Goal: Task Accomplishment & Management: Manage account settings

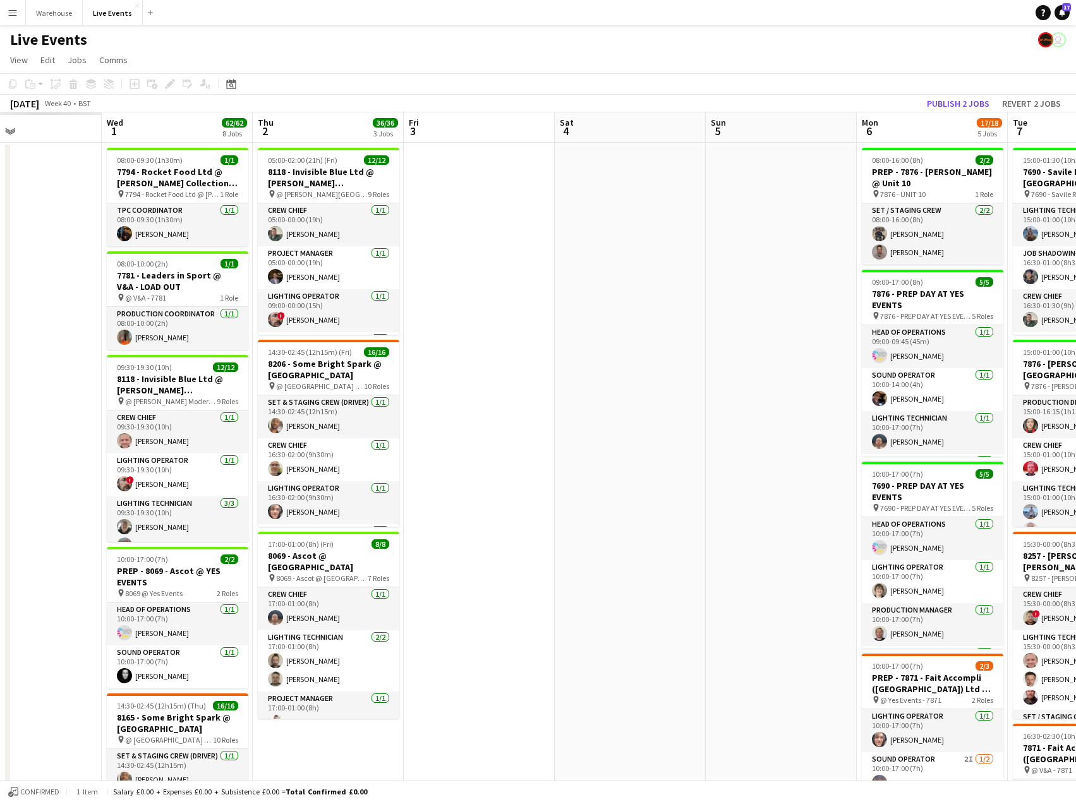
scroll to position [0, 376]
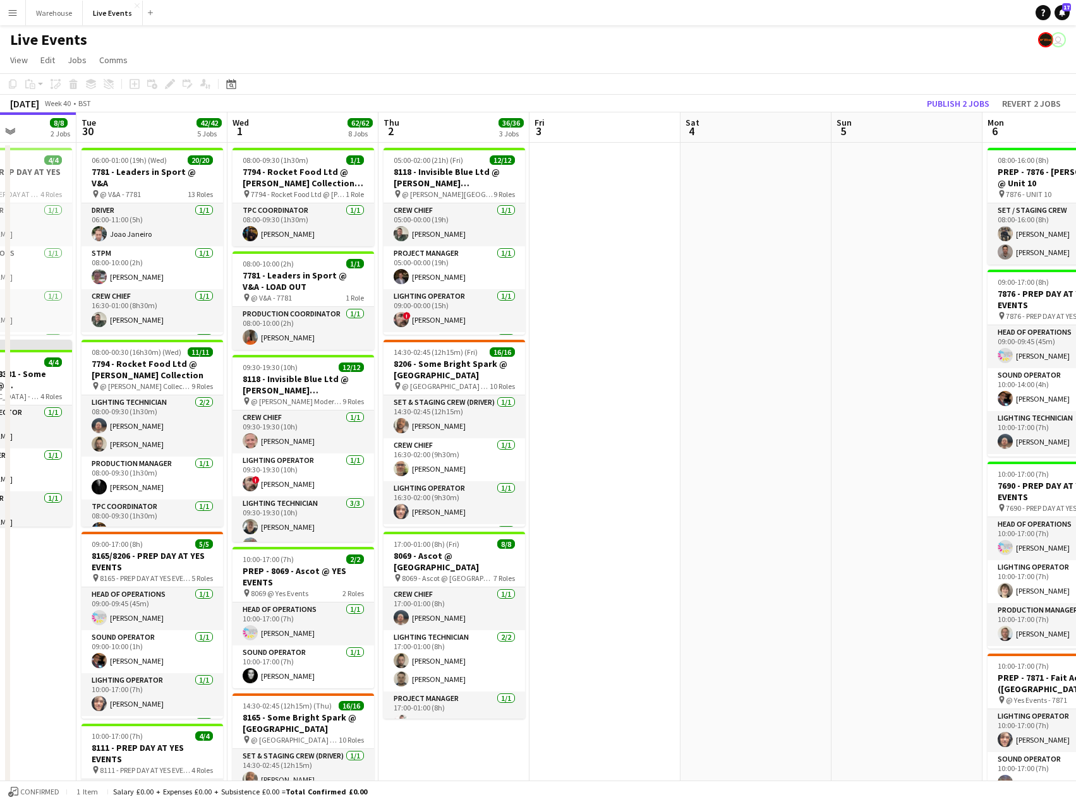
drag, startPoint x: 217, startPoint y: 268, endPoint x: 873, endPoint y: 318, distance: 658.2
click at [873, 318] on app-calendar-viewport "Sat 27 Sun 28 Mon 29 8/8 2 Jobs Tue 30 42/42 5 Jobs Wed 1 62/62 8 Jobs Thu 2 36…" at bounding box center [538, 798] width 1076 height 1373
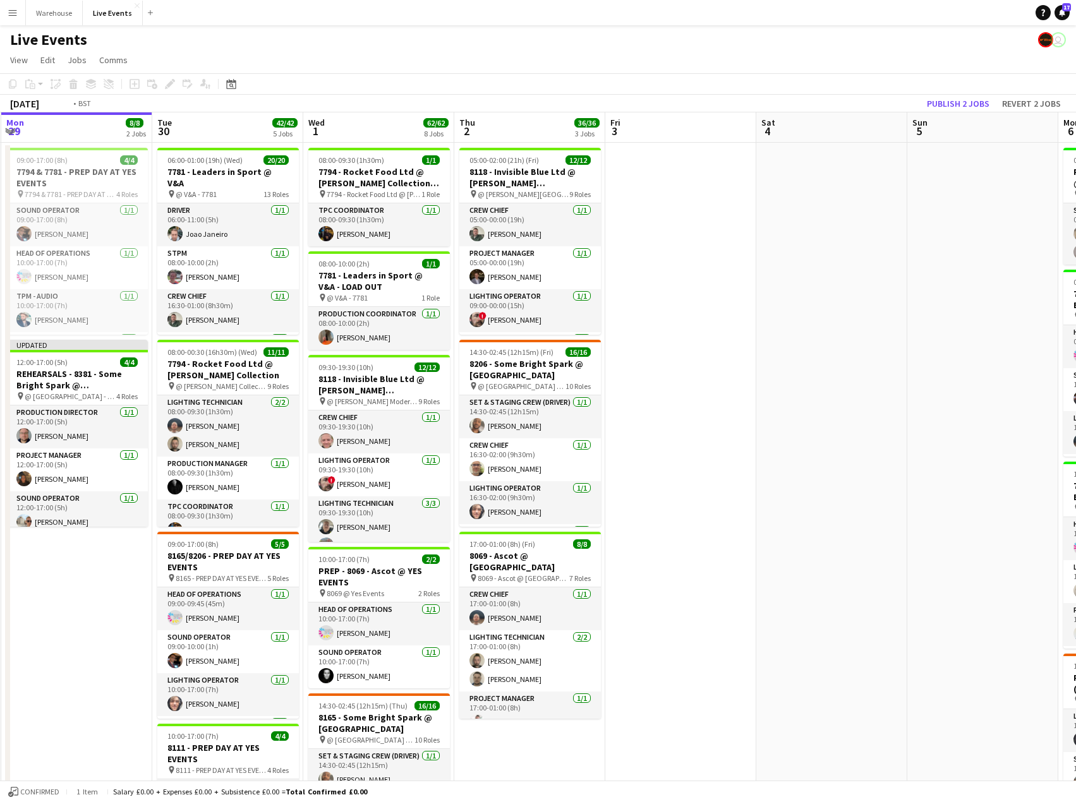
scroll to position [0, 255]
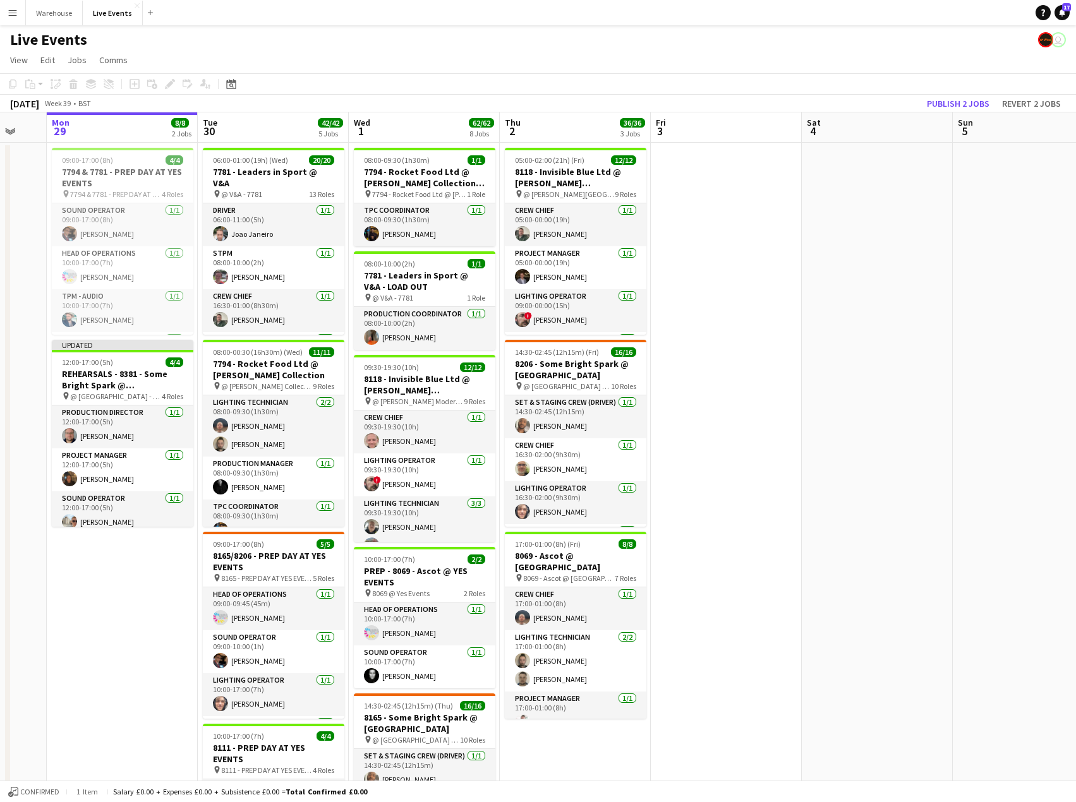
drag, startPoint x: 664, startPoint y: 428, endPoint x: 785, endPoint y: 405, distance: 123.5
click at [785, 405] on app-calendar-viewport "Sat 27 Sun 28 Mon 29 8/8 2 Jobs Tue 30 42/42 5 Jobs Wed 1 62/62 8 Jobs Thu 2 36…" at bounding box center [538, 798] width 1076 height 1373
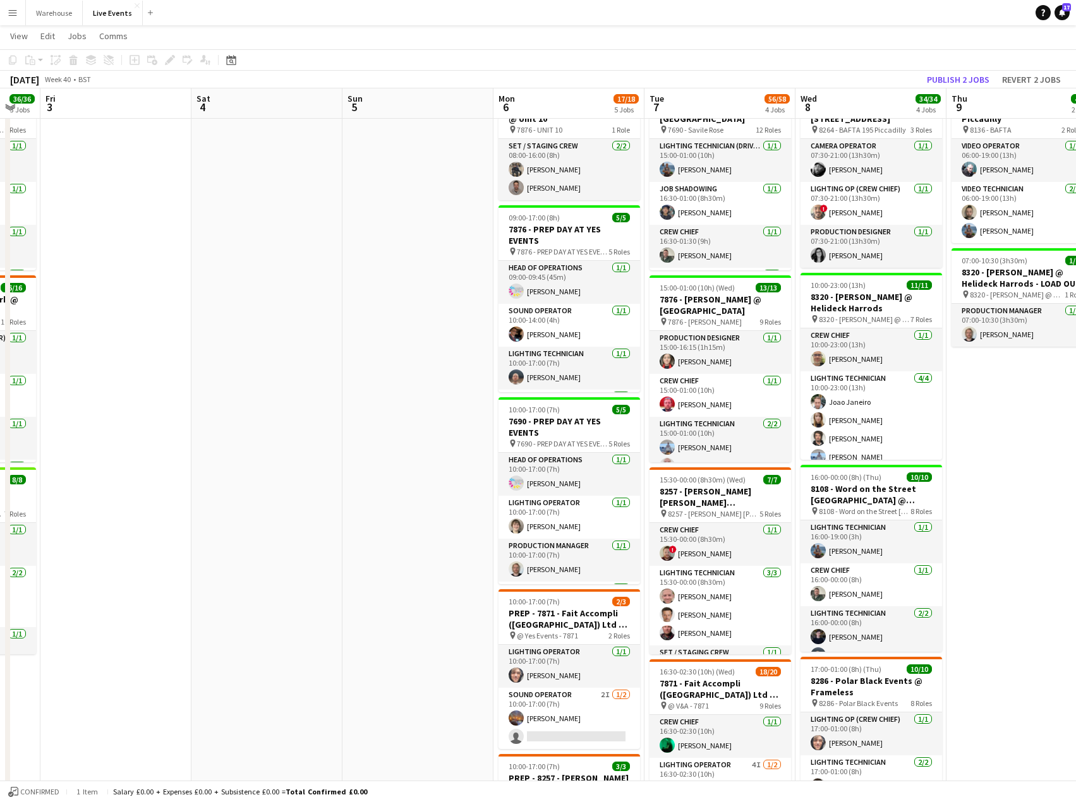
scroll to position [0, 565]
drag, startPoint x: 965, startPoint y: 390, endPoint x: 353, endPoint y: 373, distance: 611.6
click at [353, 373] on app-calendar-viewport "Mon 29 8/8 2 Jobs Tue 30 42/42 5 Jobs Wed 1 62/62 8 Jobs Thu 2 36/36 3 Jobs Fri…" at bounding box center [538, 703] width 1076 height 1434
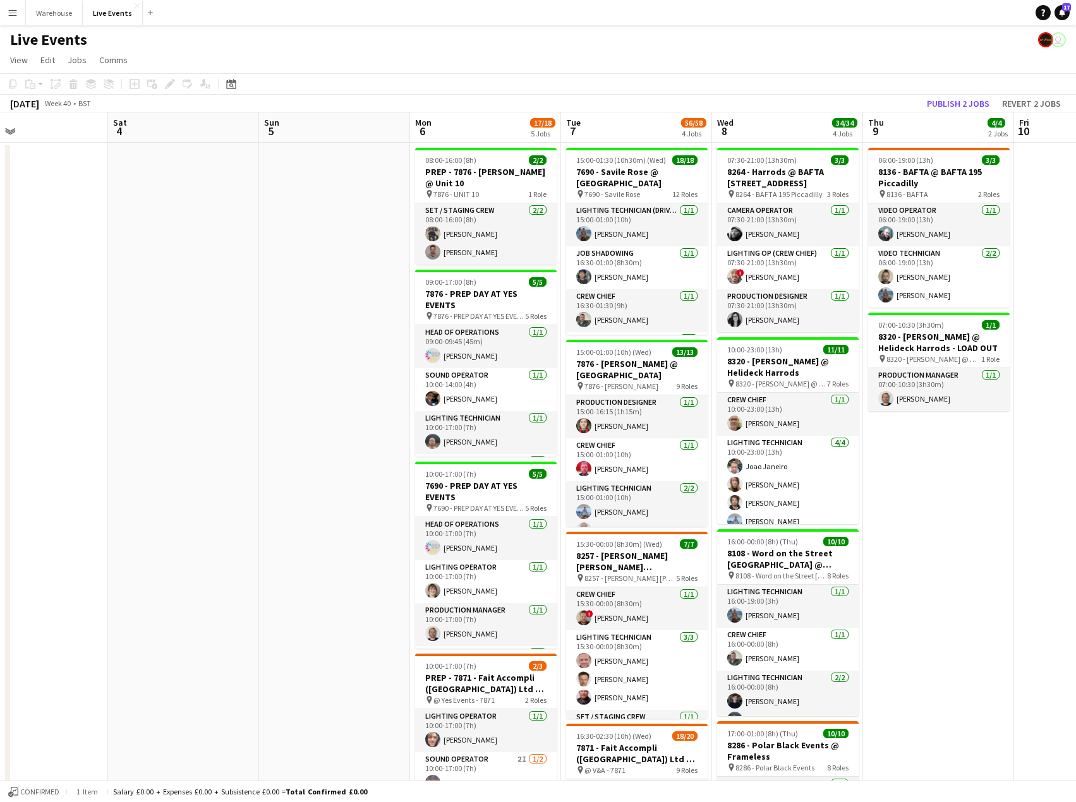
scroll to position [0, 347]
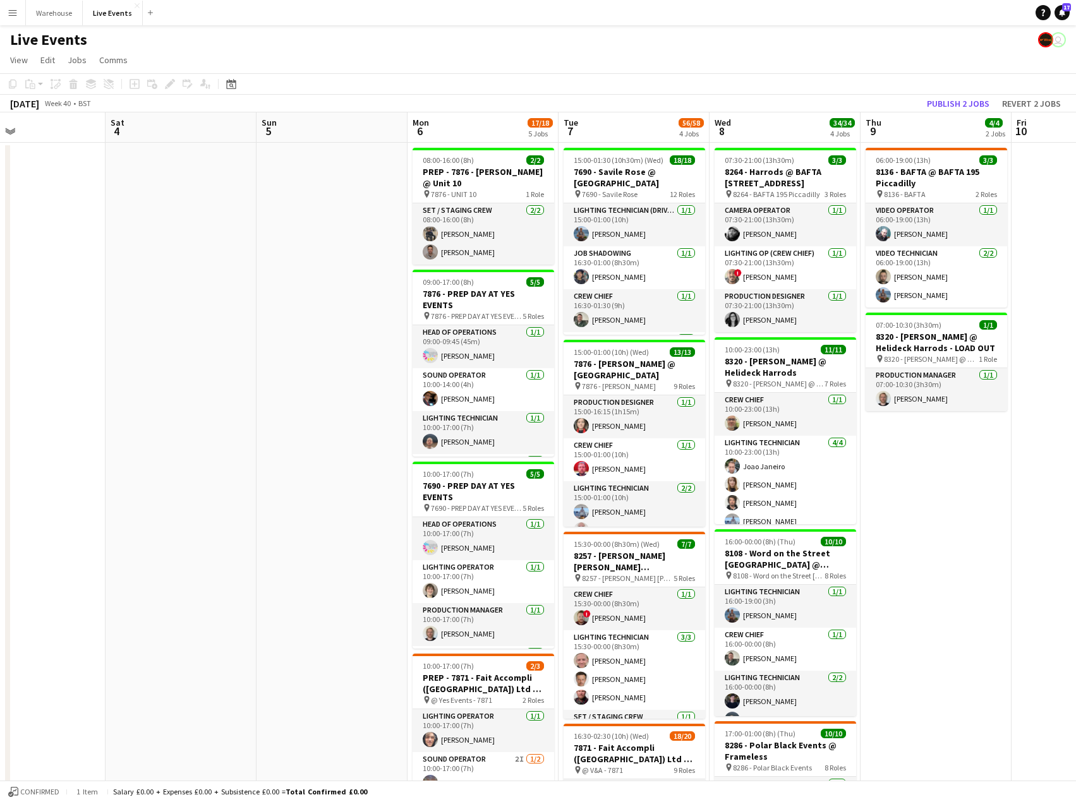
drag, startPoint x: 413, startPoint y: 456, endPoint x: 336, endPoint y: 456, distance: 77.1
click at [336, 456] on app-calendar-viewport "Wed 1 62/62 8 Jobs Thu 2 36/36 3 Jobs Fri 3 Sat 4 Sun 5 Mon 6 17/18 5 Jobs Tue …" at bounding box center [538, 798] width 1076 height 1373
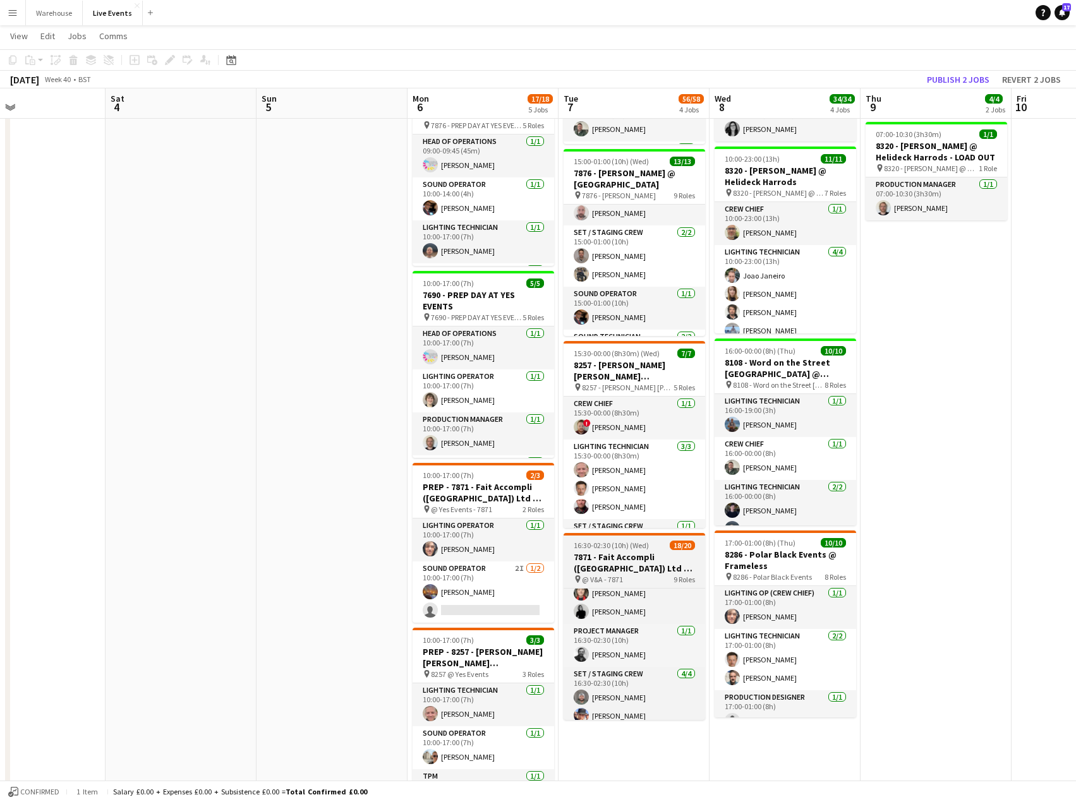
scroll to position [211, 0]
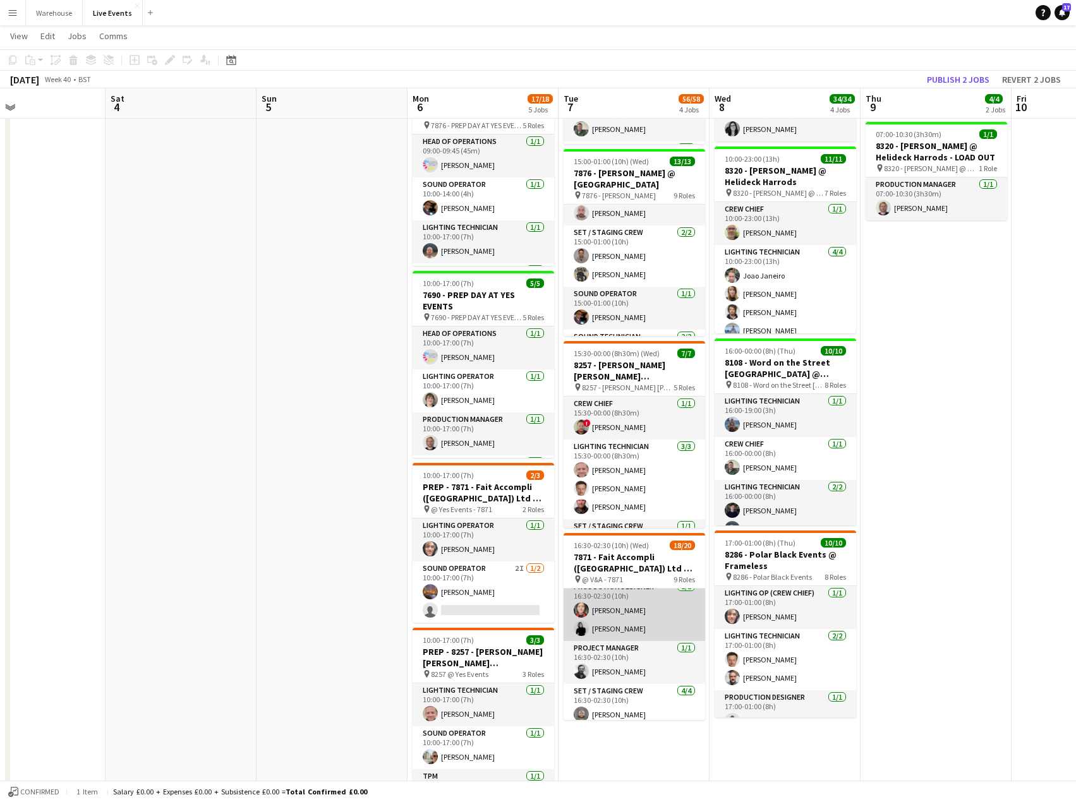
click at [623, 634] on app-card-role "Production Designer [DATE] 16:30-02:30 (10h) [PERSON_NAME] [PERSON_NAME]" at bounding box center [633, 610] width 141 height 61
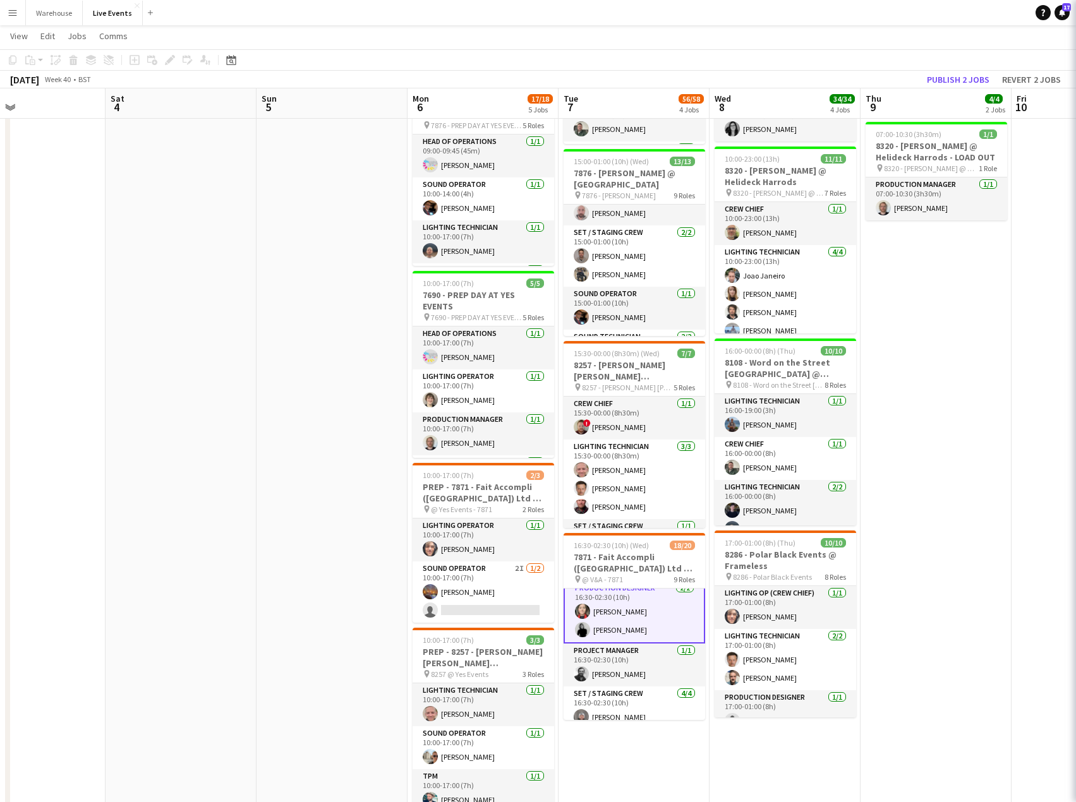
scroll to position [212, 0]
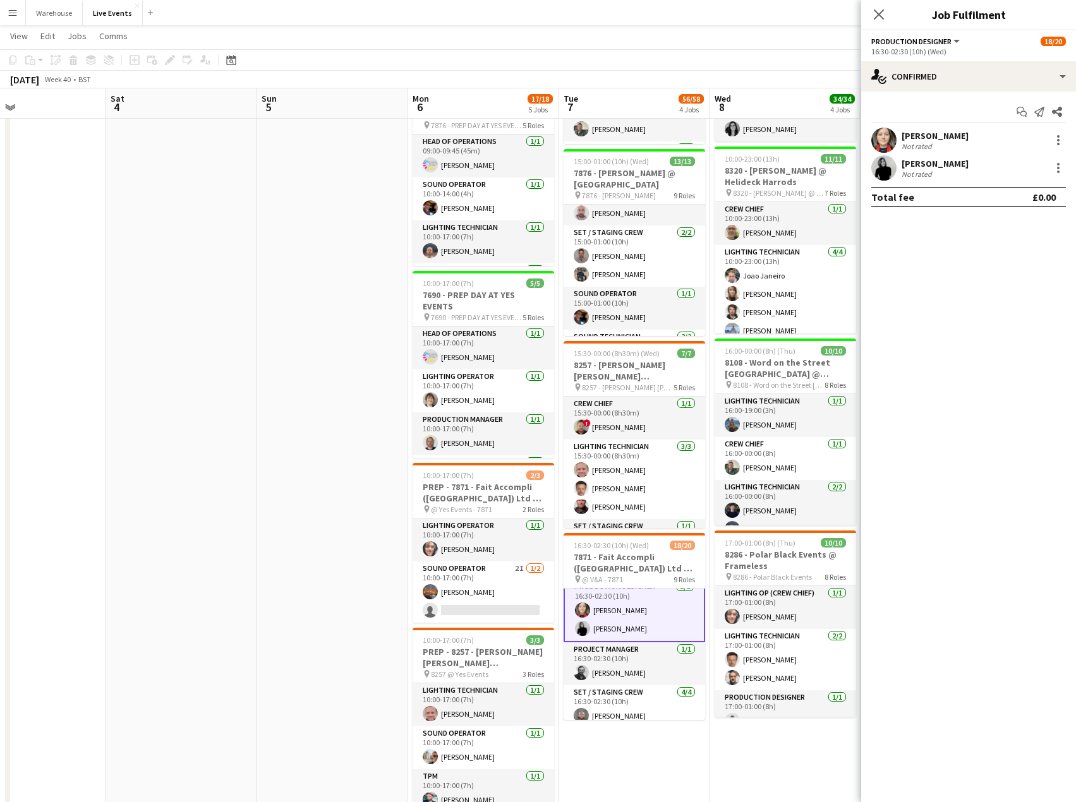
click at [923, 177] on div "Not rated" at bounding box center [917, 173] width 33 height 9
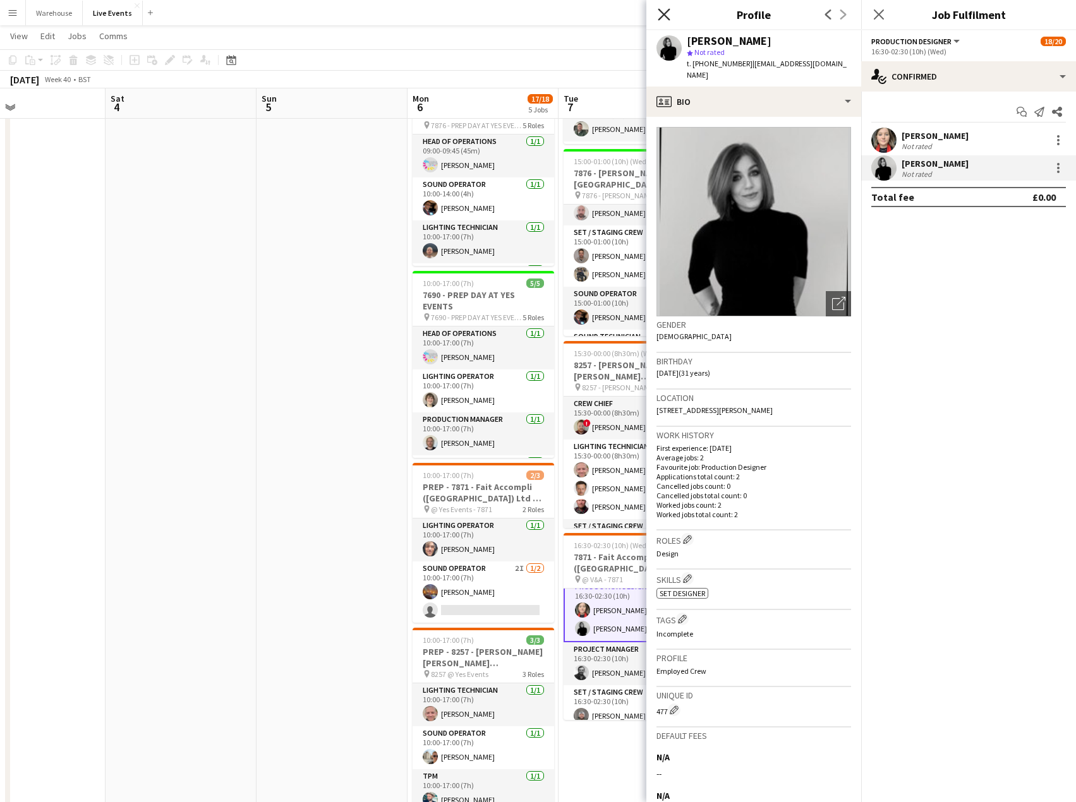
click at [663, 13] on icon at bounding box center [664, 14] width 12 height 12
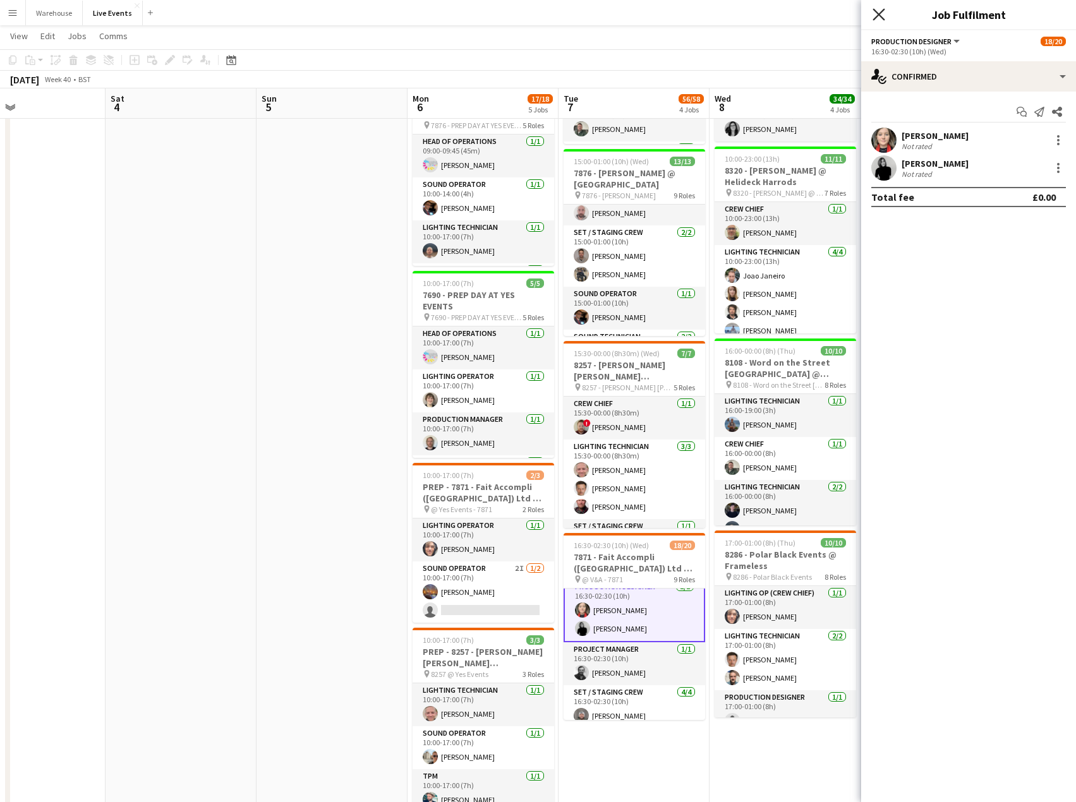
click at [874, 15] on icon "Close pop-in" at bounding box center [878, 14] width 12 height 12
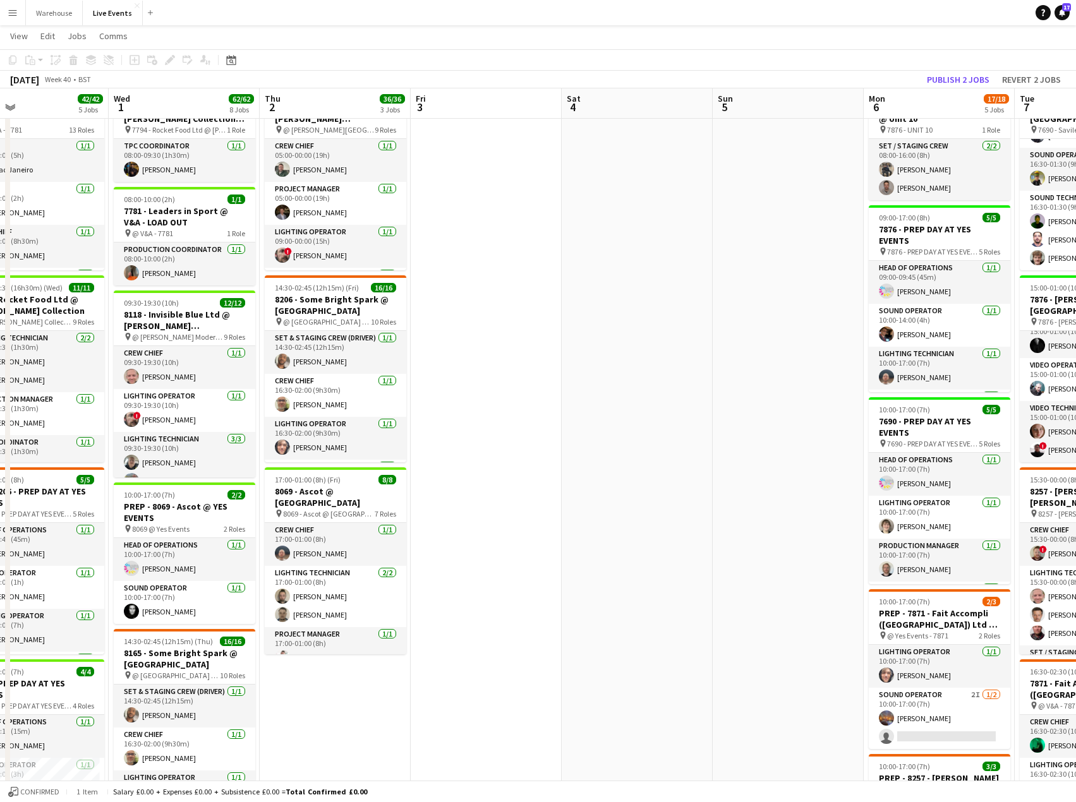
scroll to position [0, 344]
drag, startPoint x: 309, startPoint y: 484, endPoint x: 766, endPoint y: 460, distance: 457.3
click at [766, 460] on app-calendar-viewport "Sun 28 Mon 29 8/8 2 Jobs Tue 30 42/42 5 Jobs Wed 1 62/62 8 Jobs Thu 2 36/36 3 J…" at bounding box center [538, 703] width 1076 height 1434
click at [562, 488] on app-date-cell at bounding box center [637, 749] width 151 height 1342
